Goal: Transaction & Acquisition: Purchase product/service

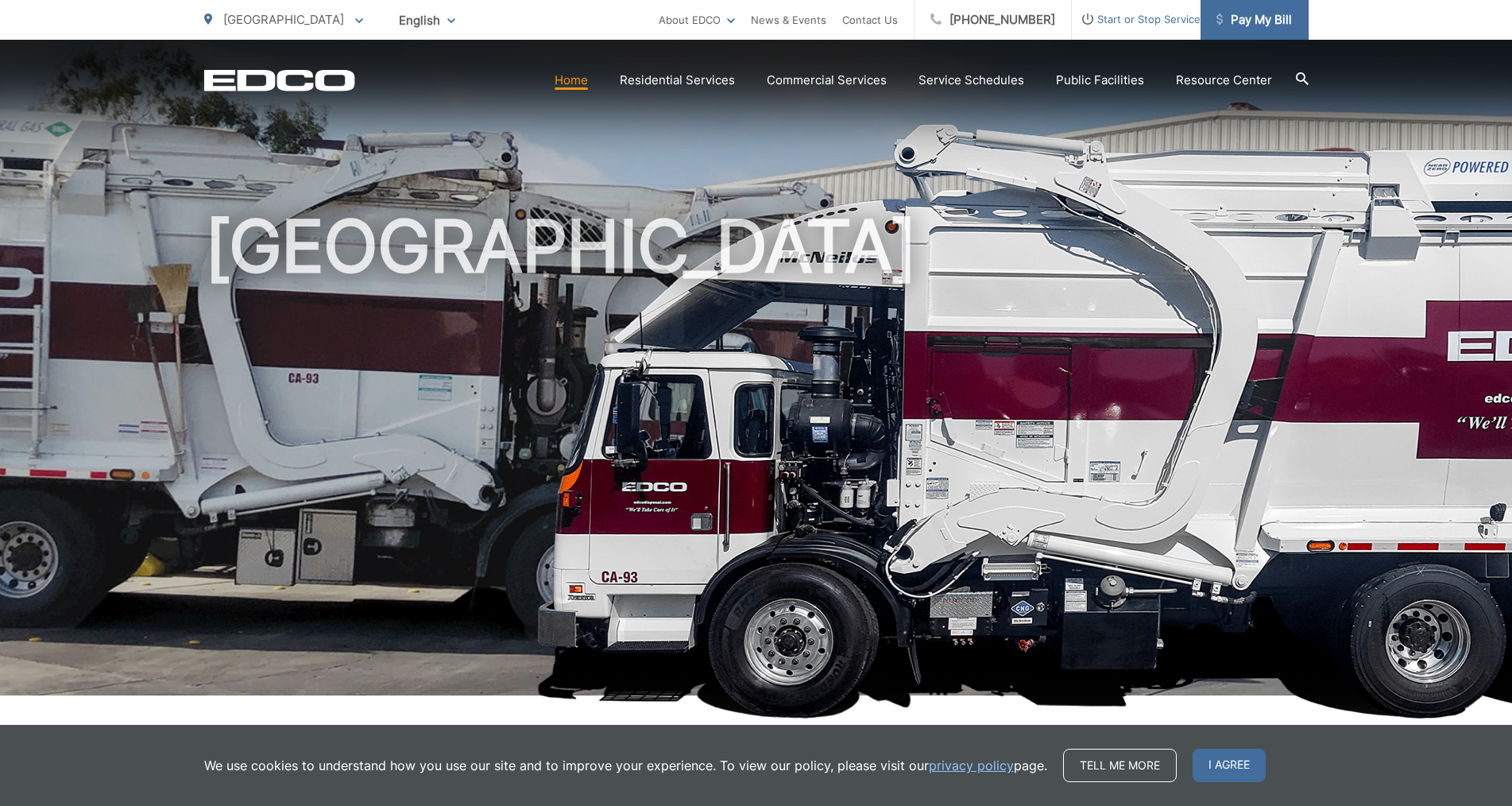
click at [786, 13] on span "Pay My Bill" at bounding box center [1254, 20] width 75 height 19
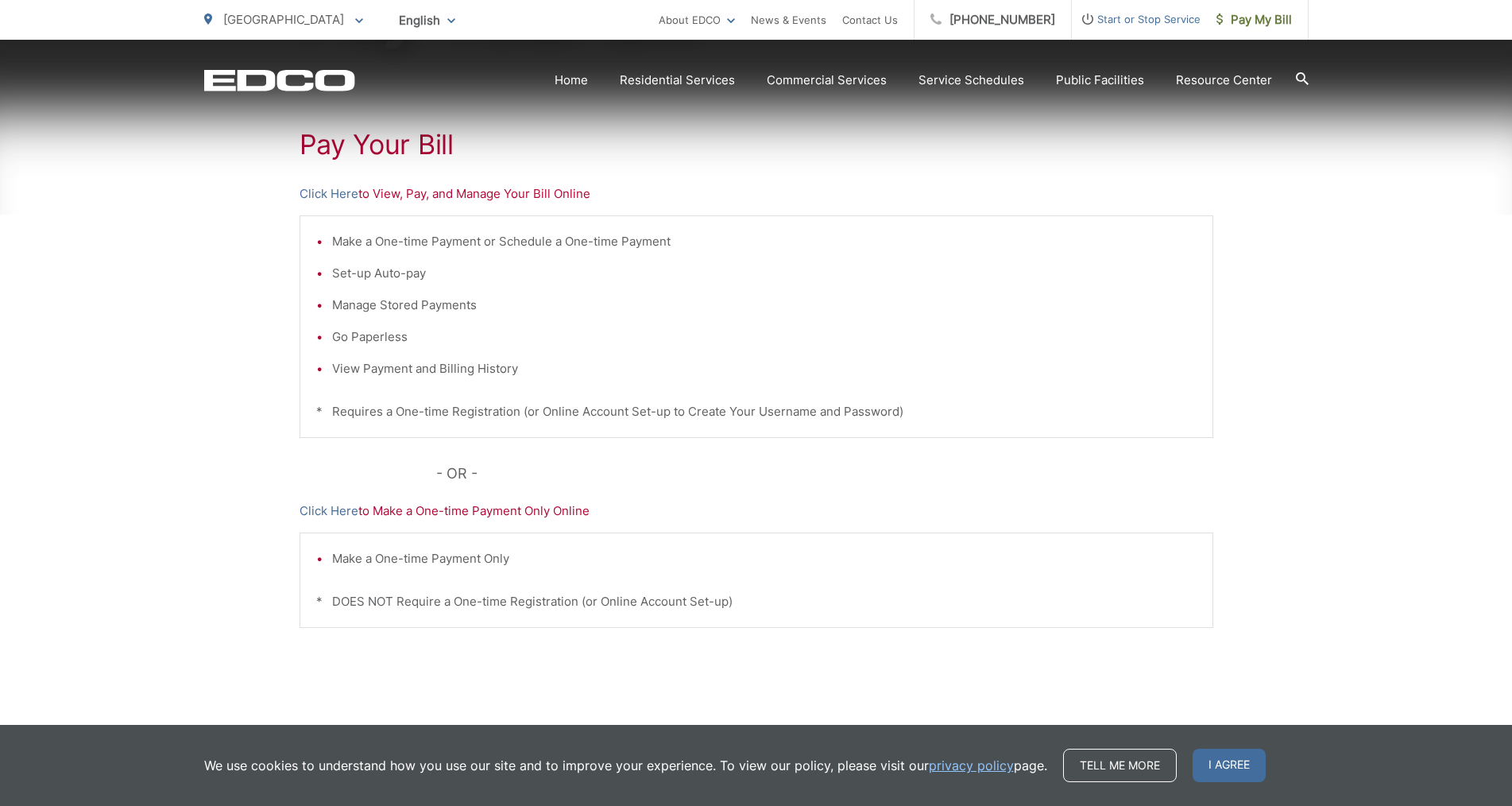
scroll to position [318, 0]
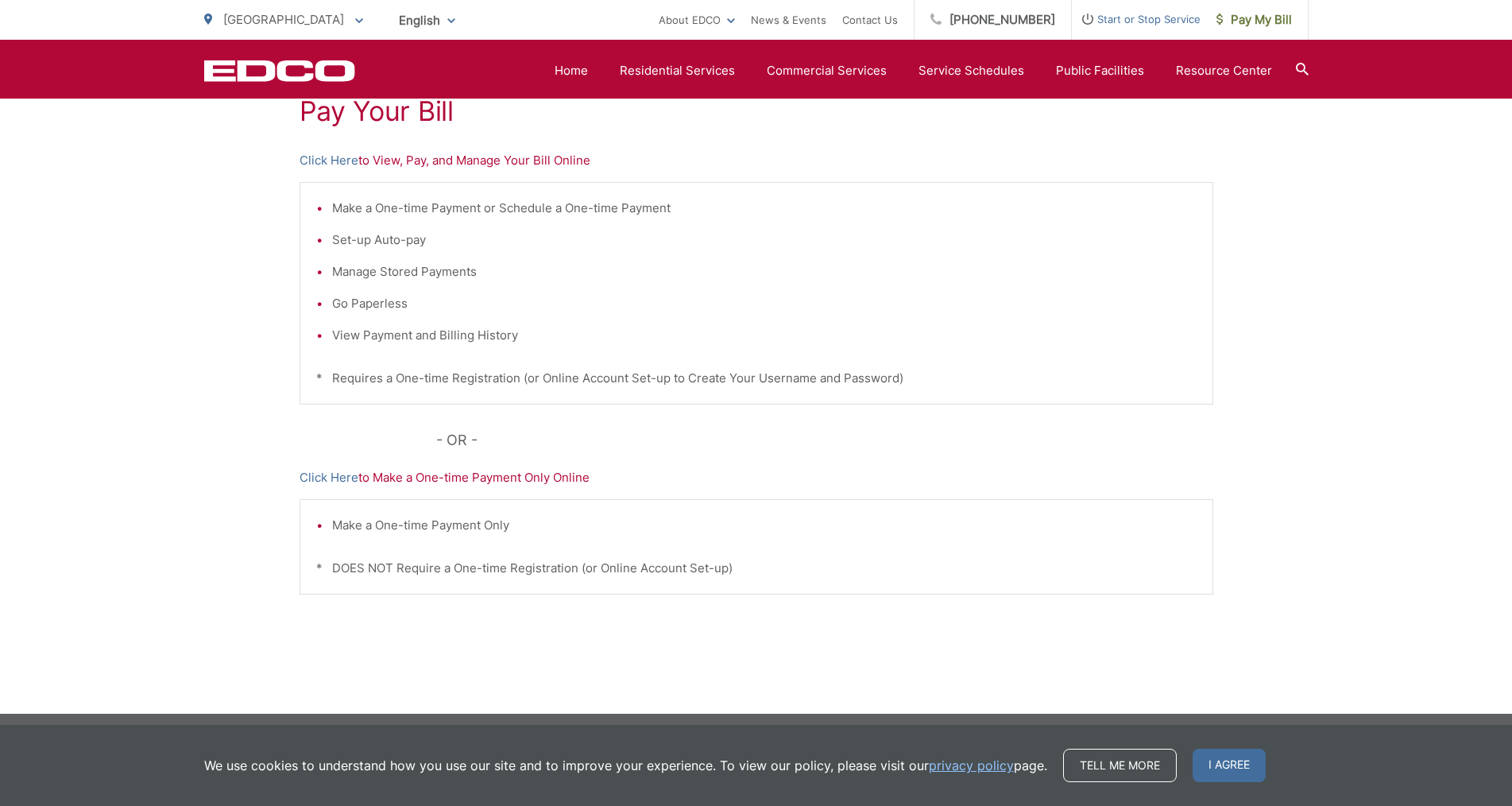
click at [1119, 625] on div "Pay Your Bill Click Here to View, Pay, and Manage Your Bill Online Make a One-t…" at bounding box center [756, 357] width 914 height 714
click at [1218, 766] on span "I agree" at bounding box center [1229, 766] width 73 height 34
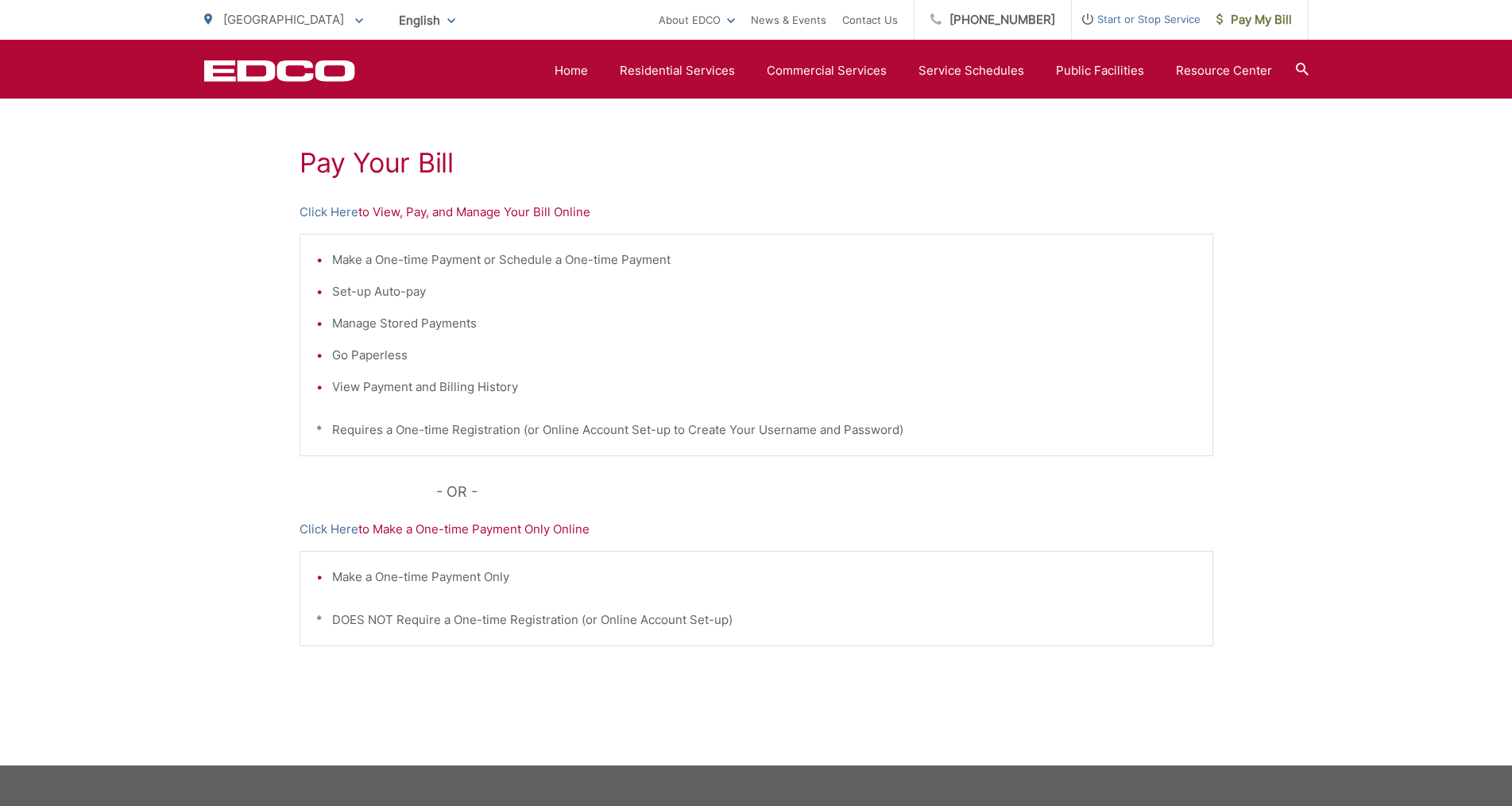
scroll to position [239, 0]
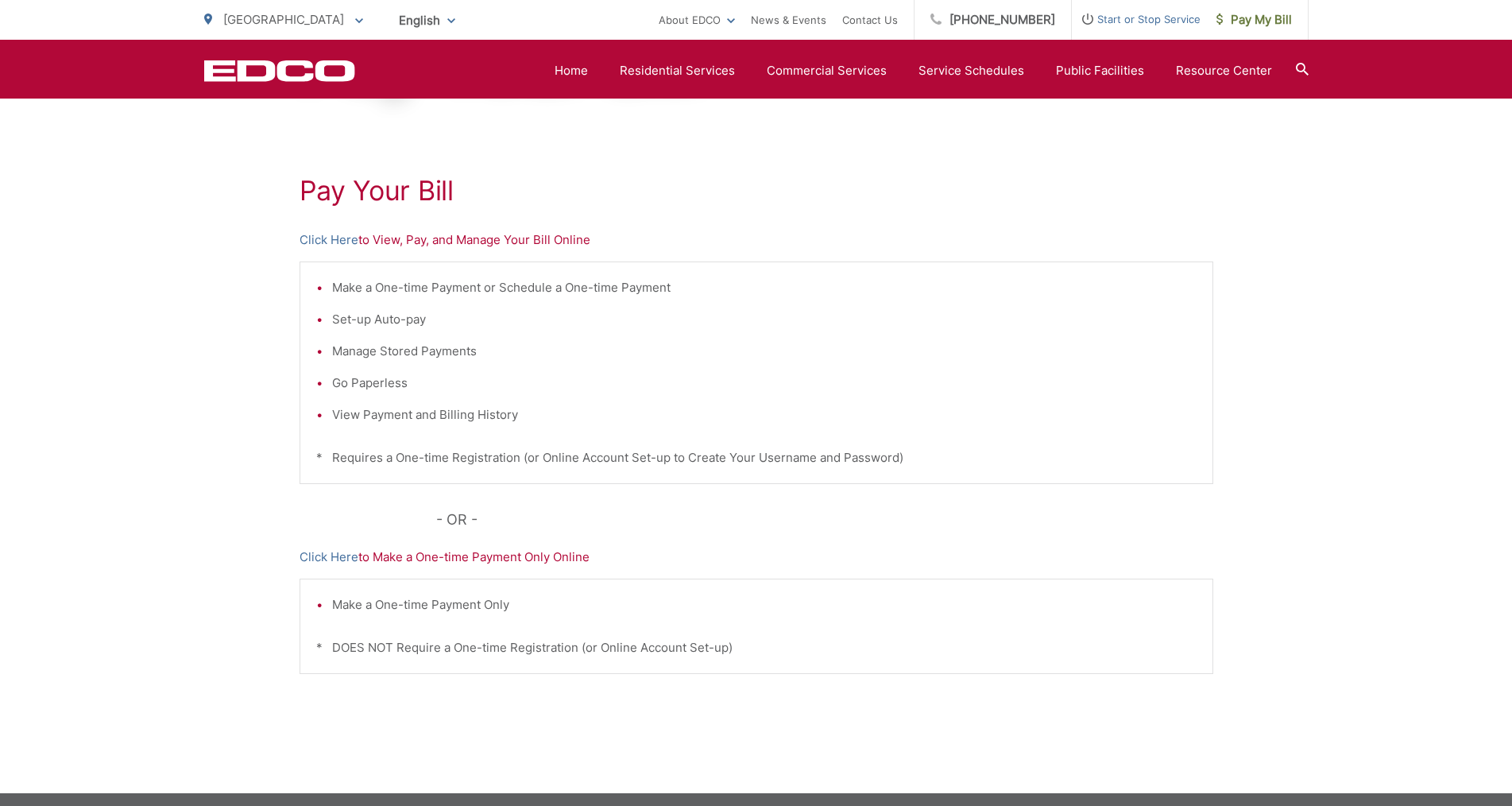
click at [576, 559] on p "Click Here to Make a One-time Payment Only Online" at bounding box center [756, 557] width 914 height 19
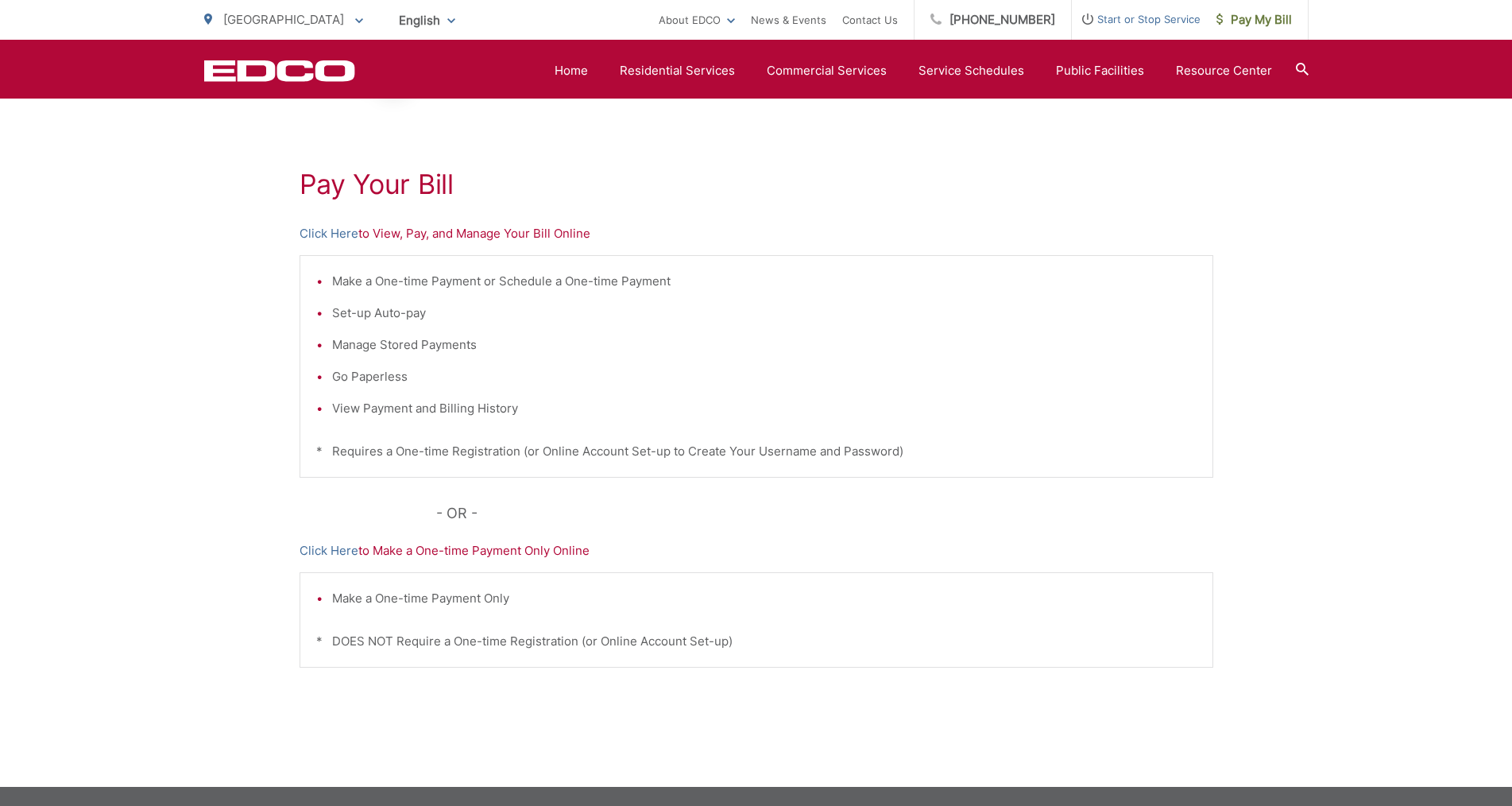
scroll to position [165, 0]
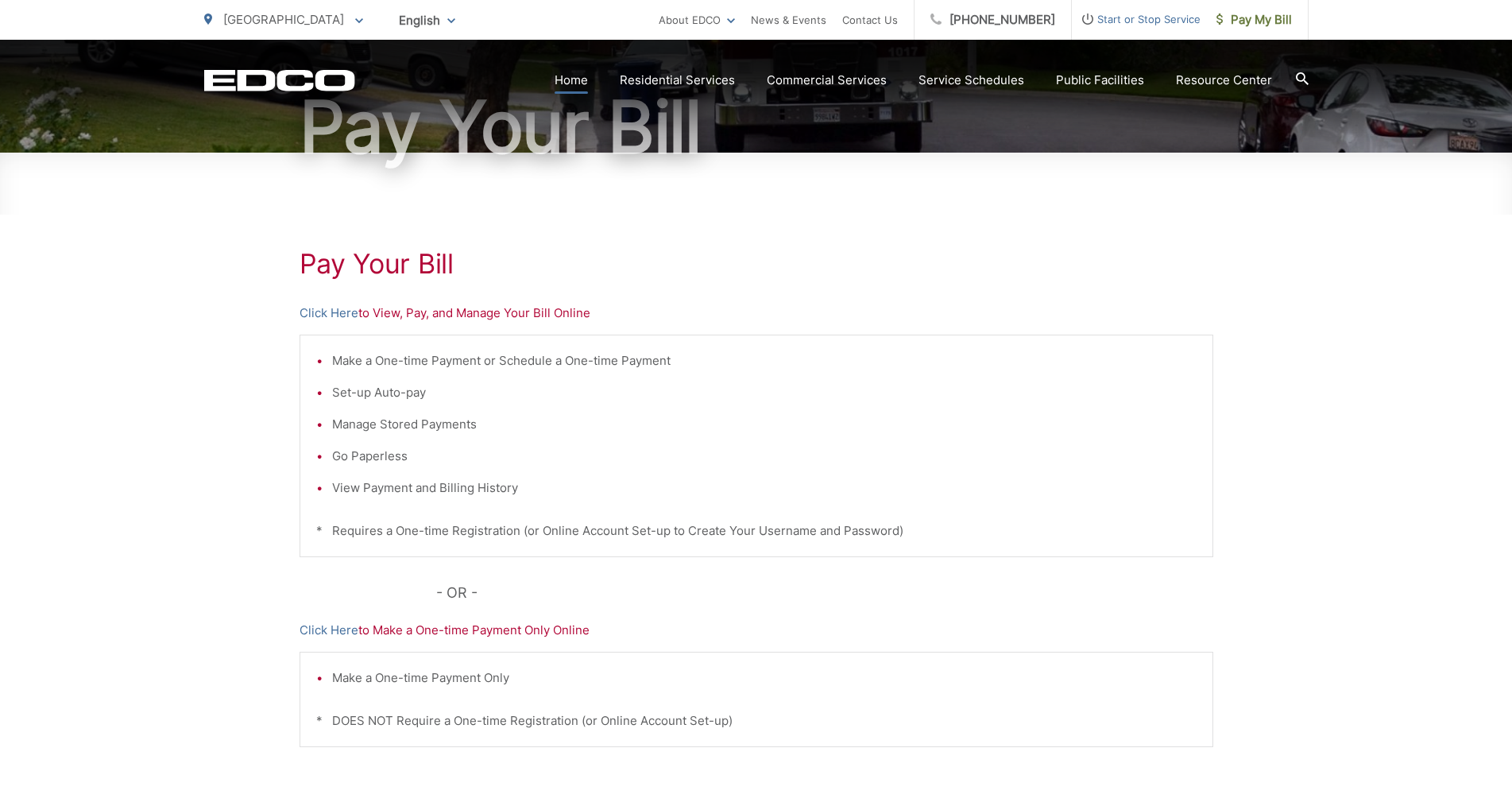
click at [588, 81] on link "Home" at bounding box center [572, 80] width 34 height 19
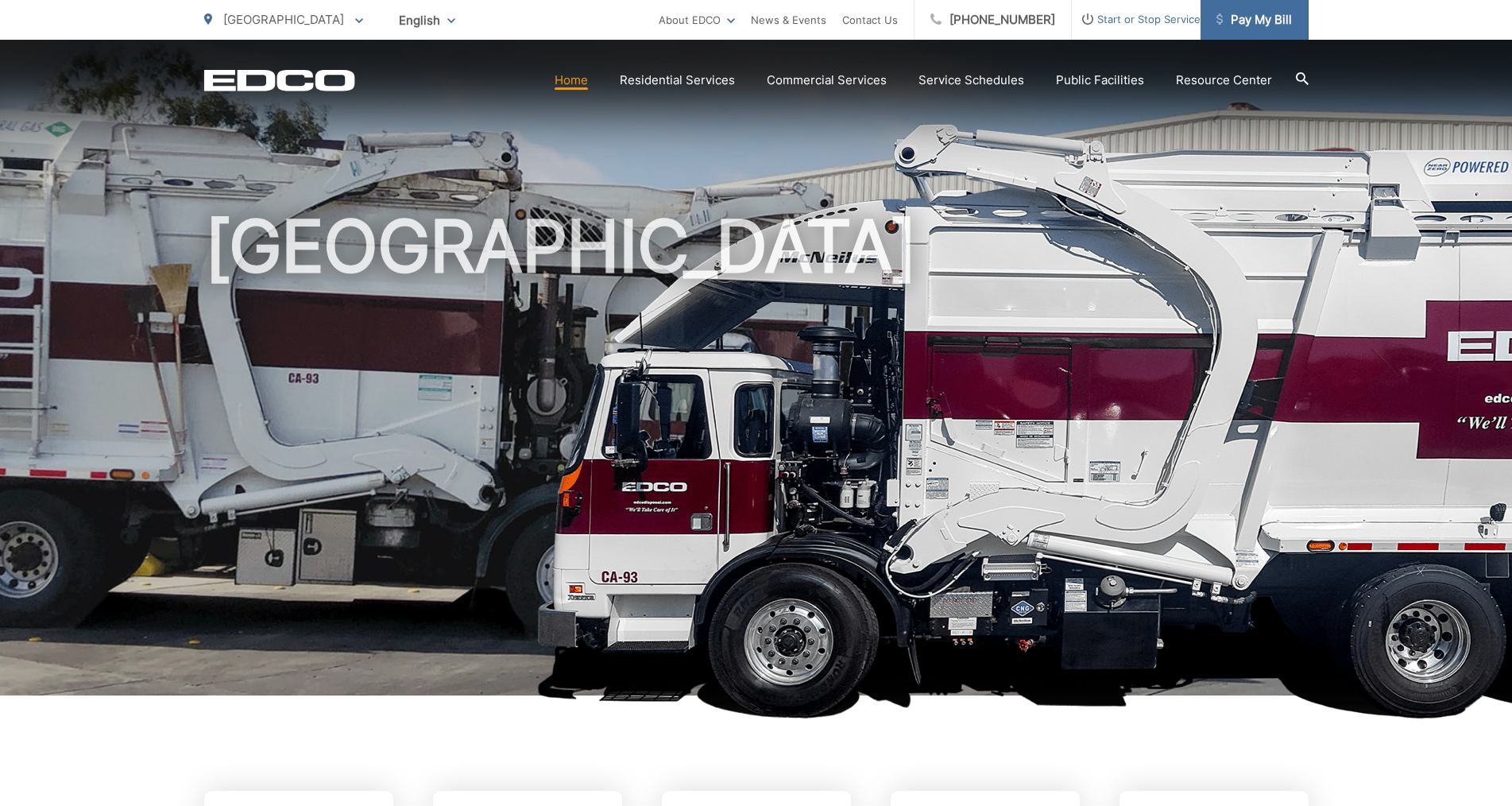
click at [1247, 14] on span "Pay My Bill" at bounding box center [1254, 20] width 75 height 19
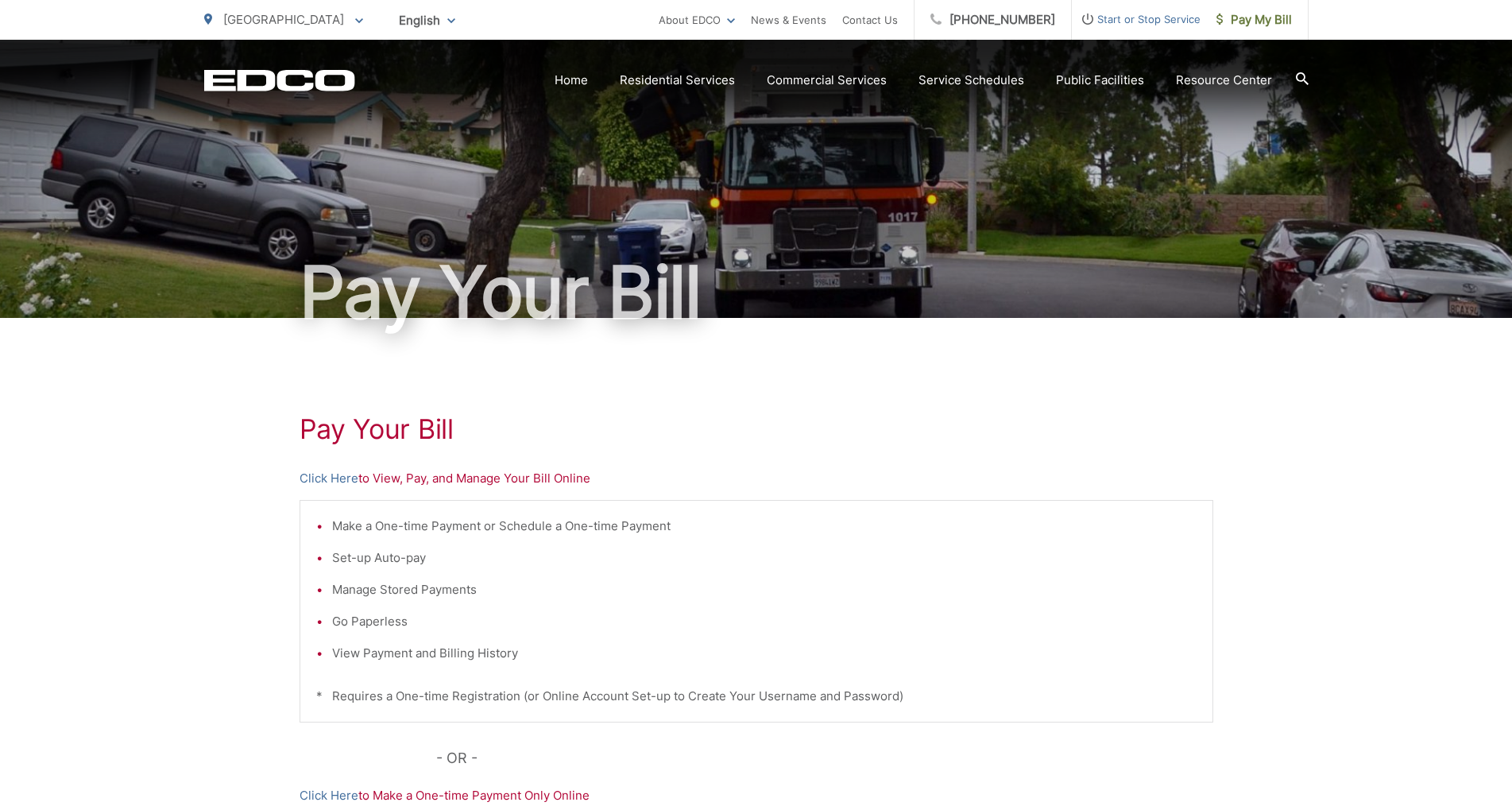
click at [355, 17] on span at bounding box center [359, 20] width 8 height 19
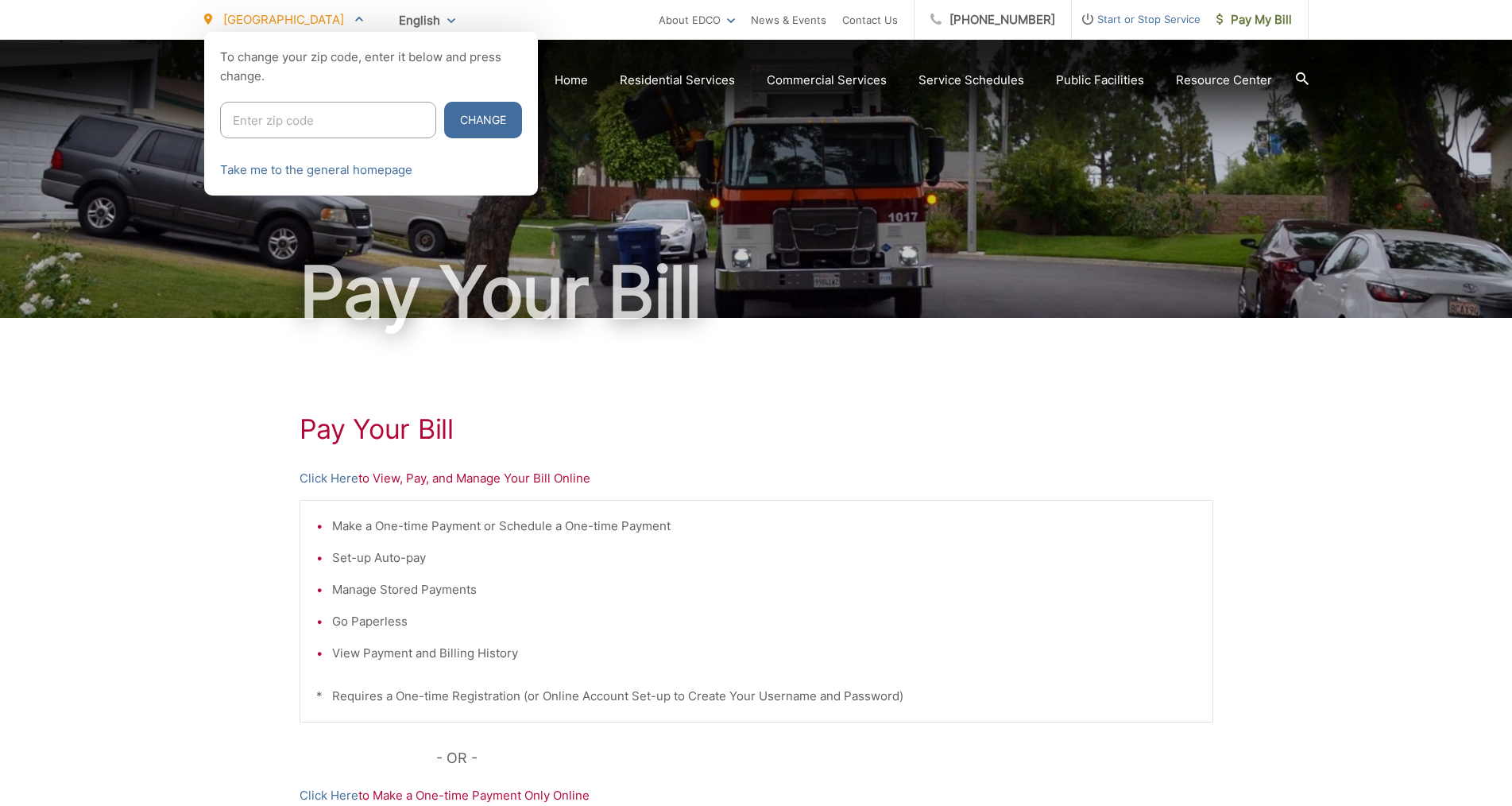
click at [304, 121] on input "Enter zip code" at bounding box center [328, 119] width 216 height 37
type input "92020"
click at [444, 101] on button "Change" at bounding box center [483, 119] width 78 height 37
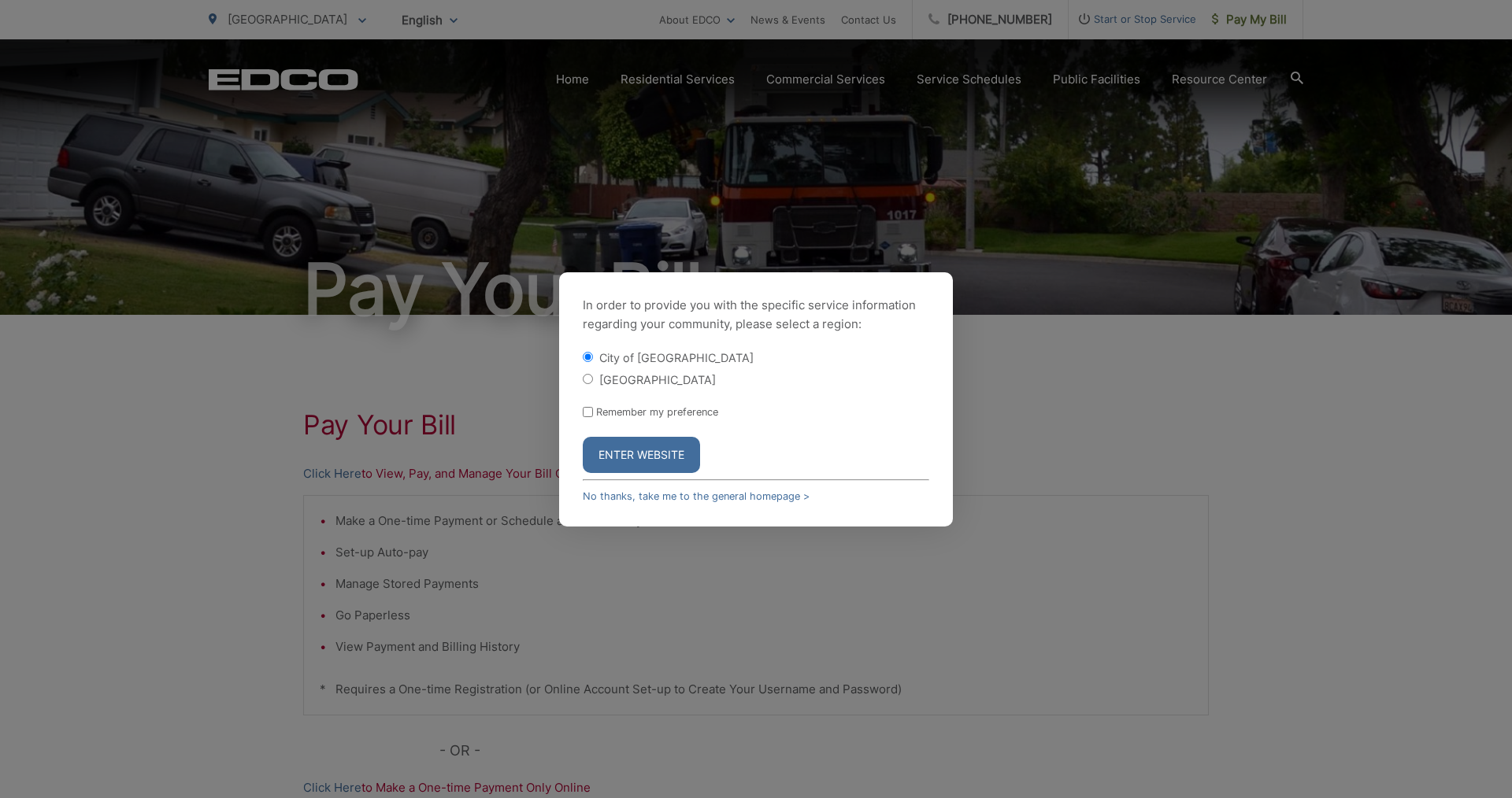
click at [648, 454] on button "Enter Website" at bounding box center [641, 455] width 117 height 36
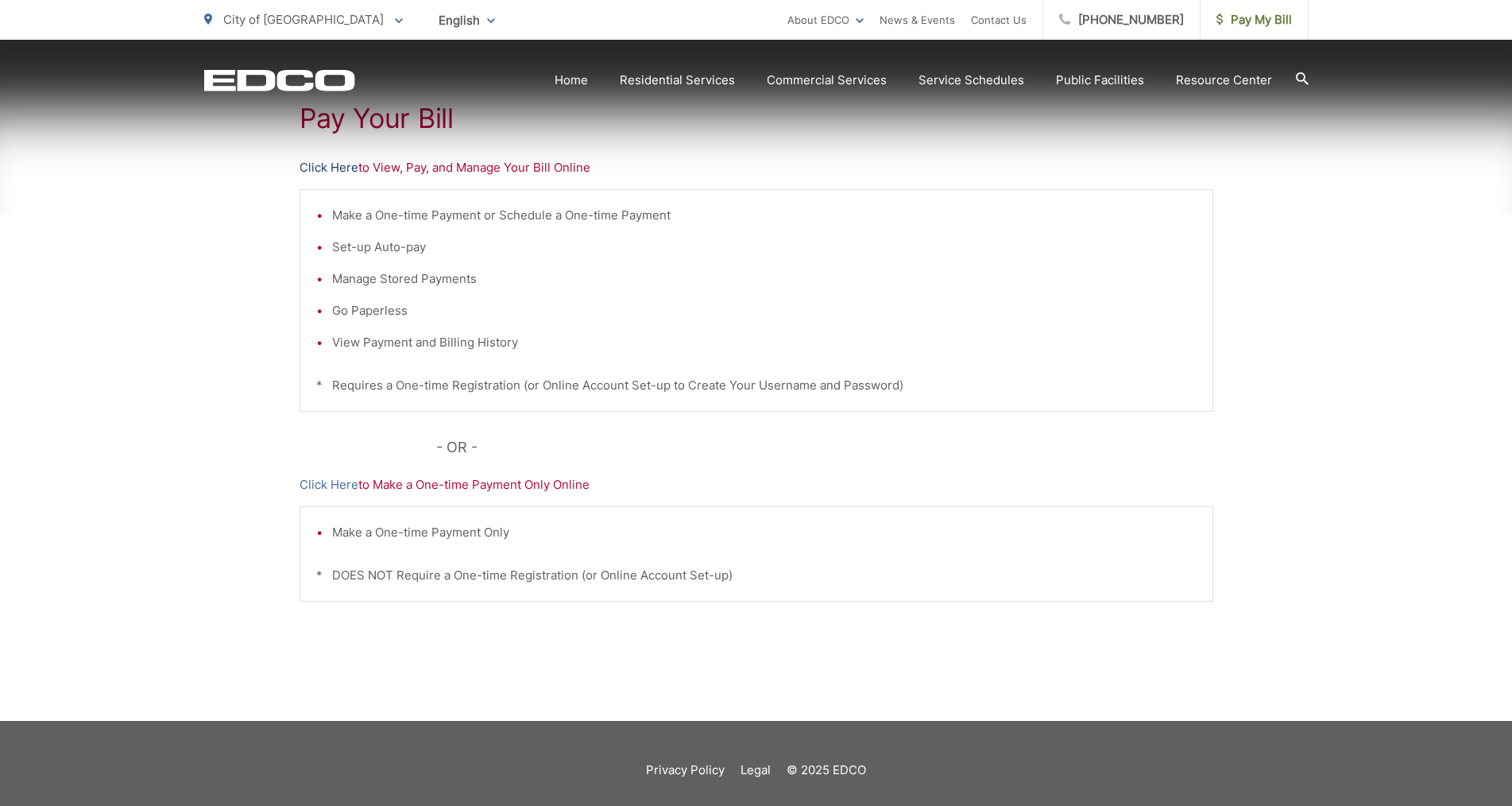
scroll to position [318, 0]
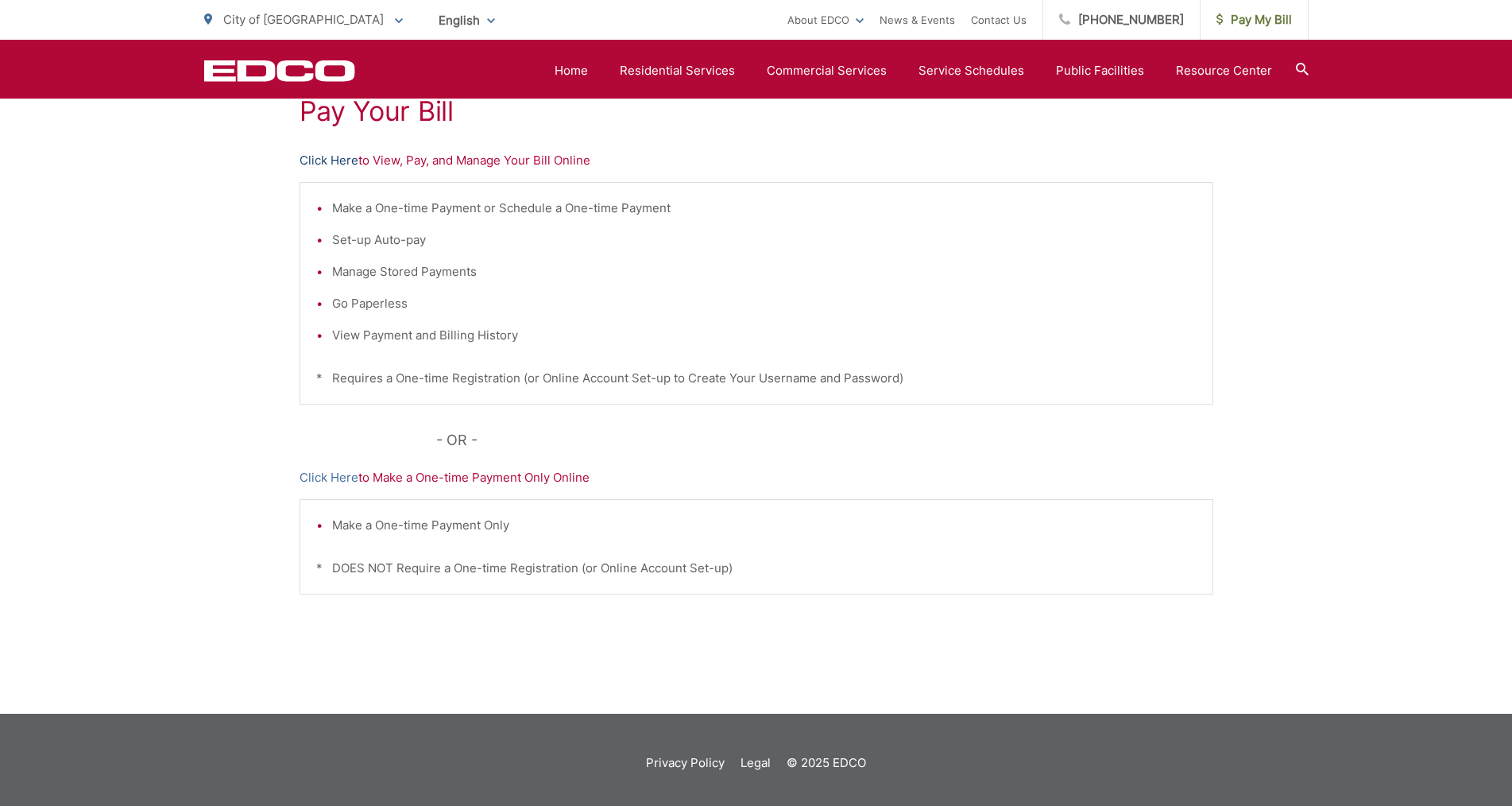
click at [328, 158] on link "Click Here" at bounding box center [329, 161] width 59 height 19
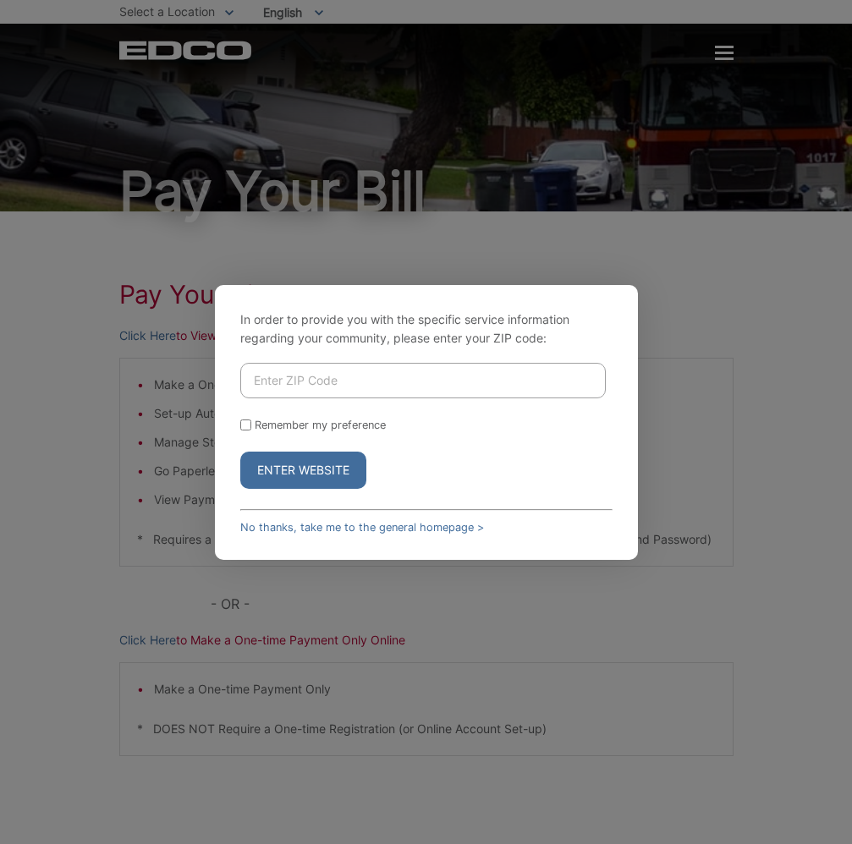
click at [301, 378] on input "Enter ZIP Code" at bounding box center [423, 381] width 366 height 36
type input "92020"
click at [243, 426] on input "Remember my preference" at bounding box center [245, 425] width 11 height 11
checkbox input "true"
click at [305, 473] on button "Enter Website" at bounding box center [303, 470] width 126 height 37
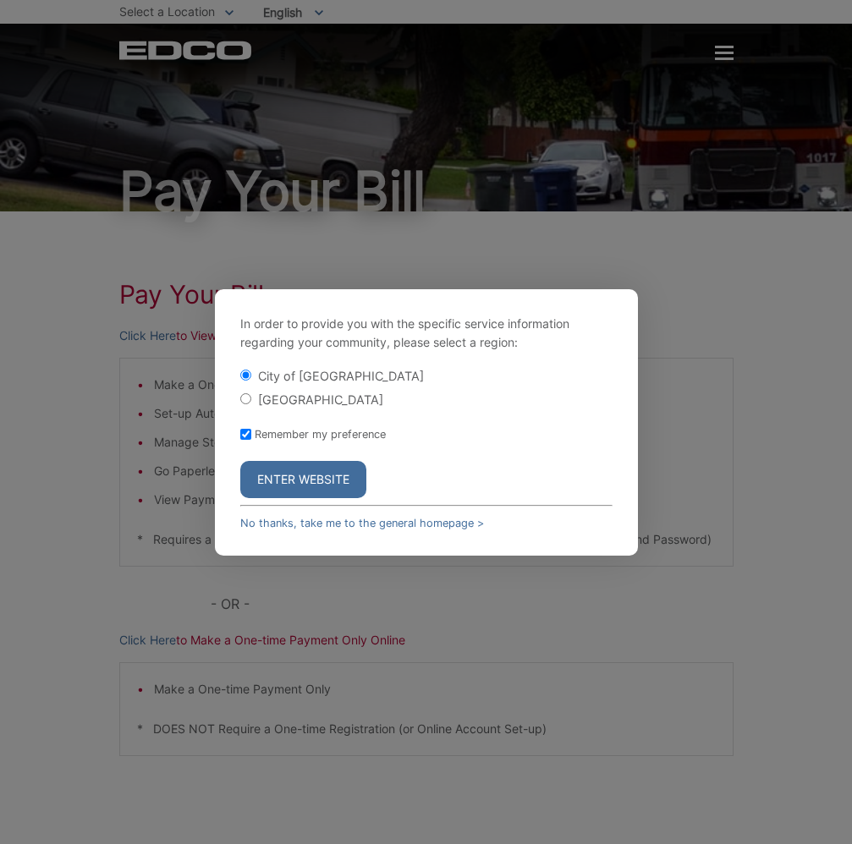
click at [305, 478] on button "Enter Website" at bounding box center [303, 479] width 126 height 37
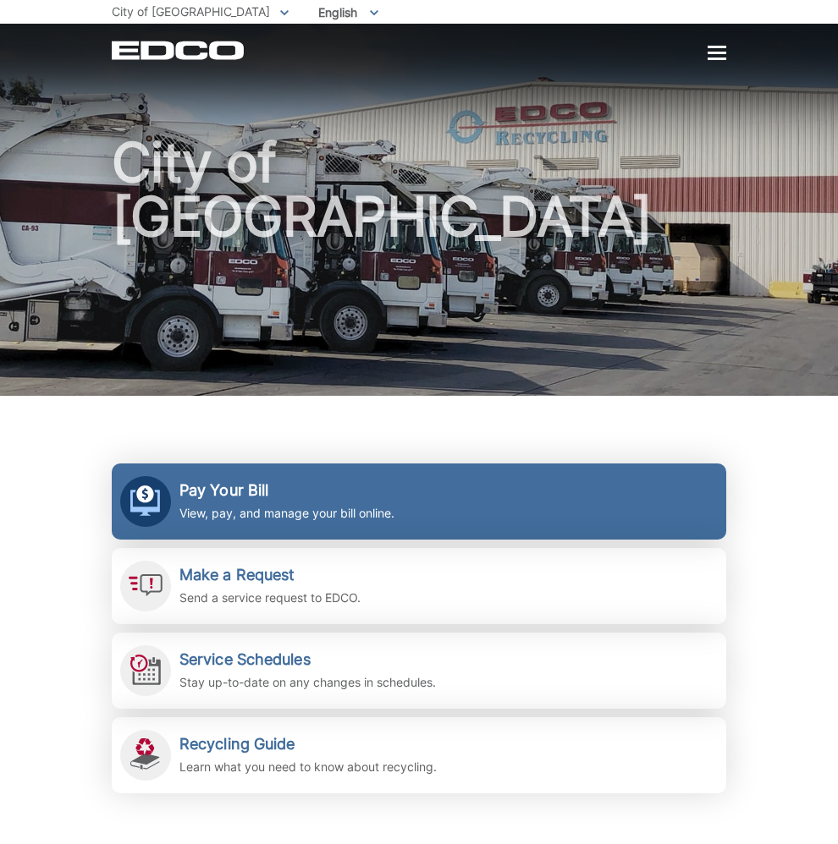
click at [228, 487] on h2 "Pay Your Bill" at bounding box center [286, 490] width 215 height 19
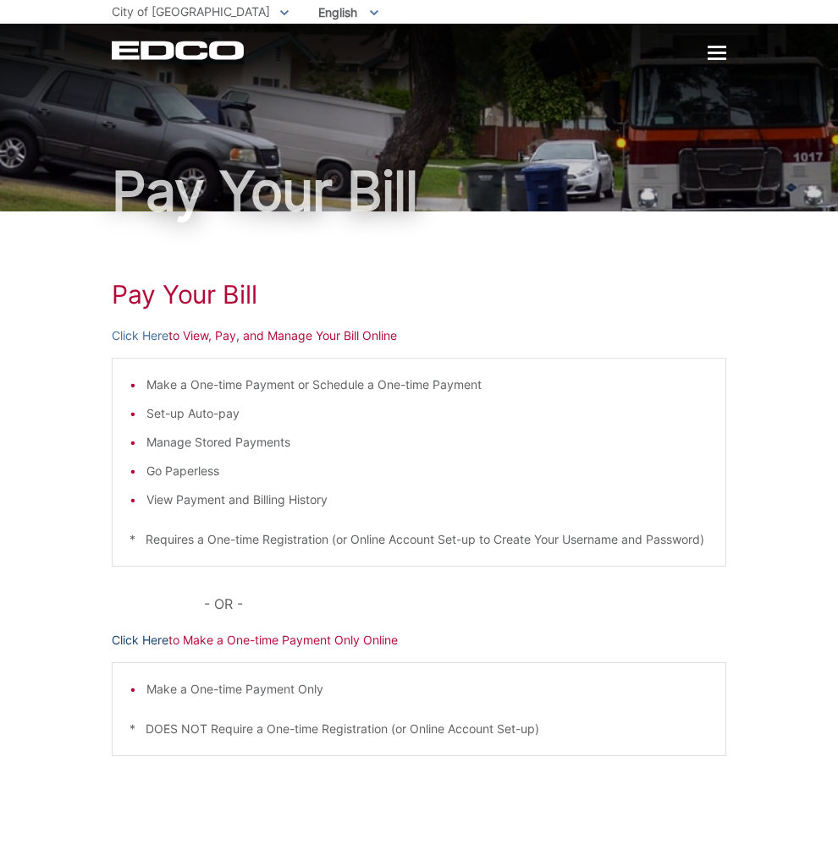
click at [140, 650] on link "Click Here" at bounding box center [140, 640] width 57 height 19
